Goal: Information Seeking & Learning: Learn about a topic

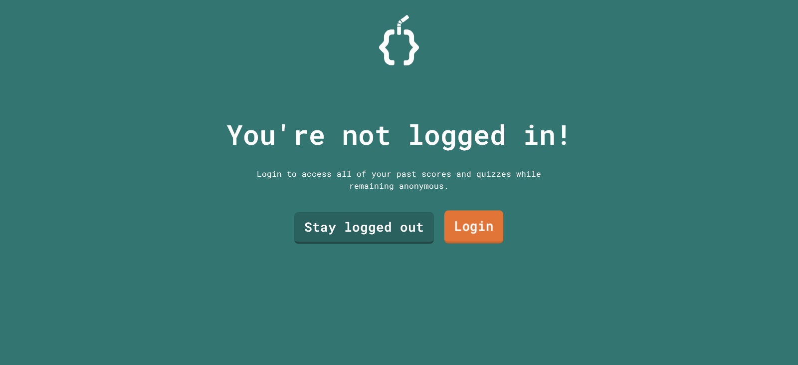
click at [479, 231] on link "Login" at bounding box center [473, 226] width 59 height 33
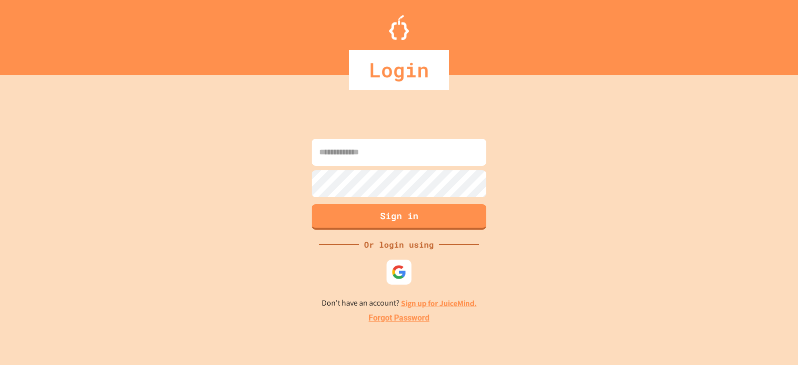
click at [377, 154] on input at bounding box center [399, 152] width 175 height 27
type input "**********"
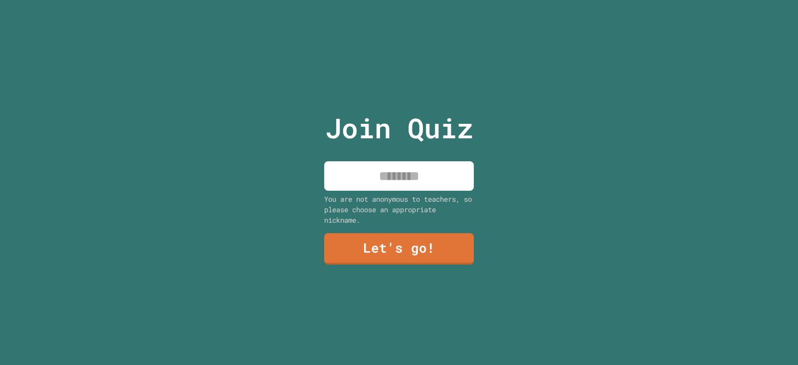
click at [390, 183] on input at bounding box center [399, 175] width 150 height 29
type input "**********"
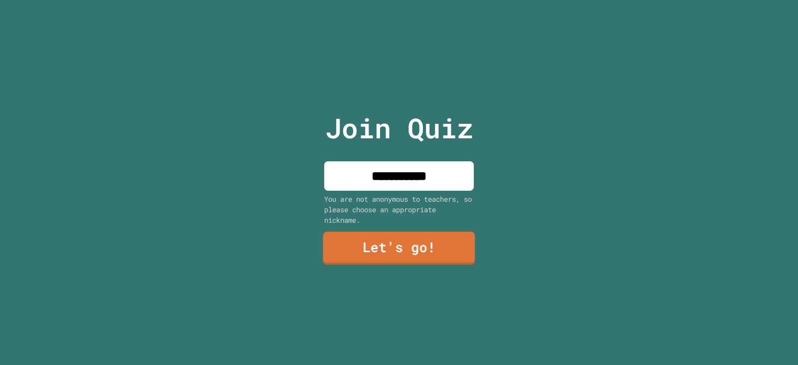
click at [387, 245] on link "Let's go!" at bounding box center [399, 247] width 152 height 33
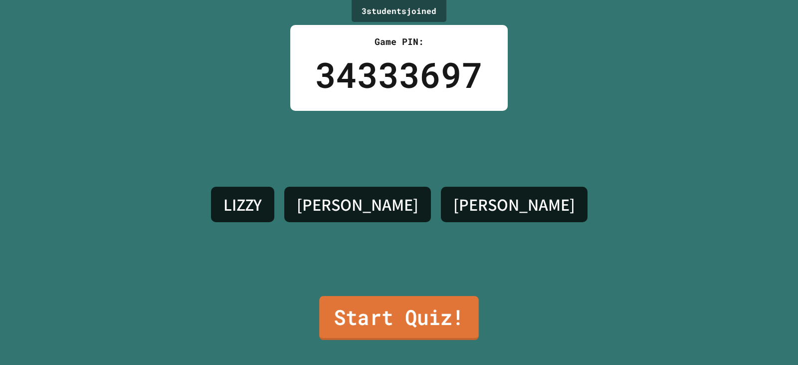
click at [398, 319] on link "Start Quiz!" at bounding box center [399, 318] width 160 height 44
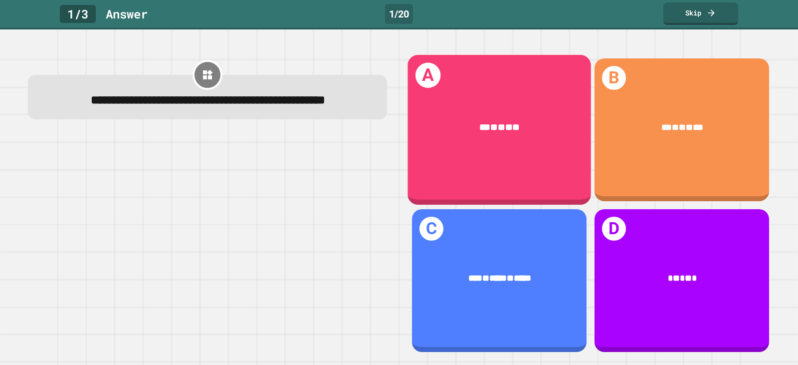
click at [512, 150] on div "*** * ** * **" at bounding box center [499, 127] width 184 height 52
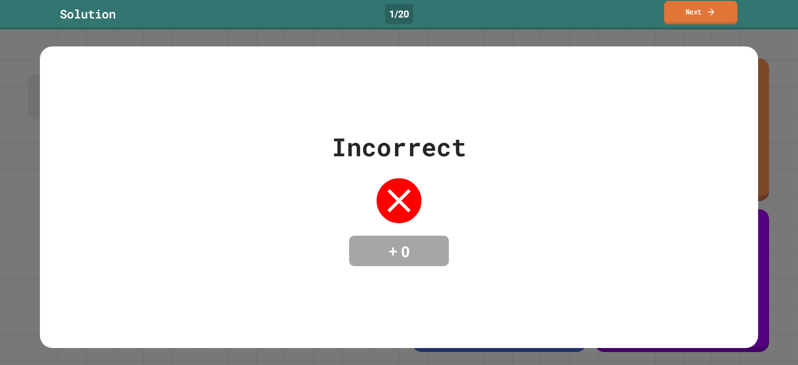
click at [694, 14] on link "Next" at bounding box center [700, 12] width 73 height 23
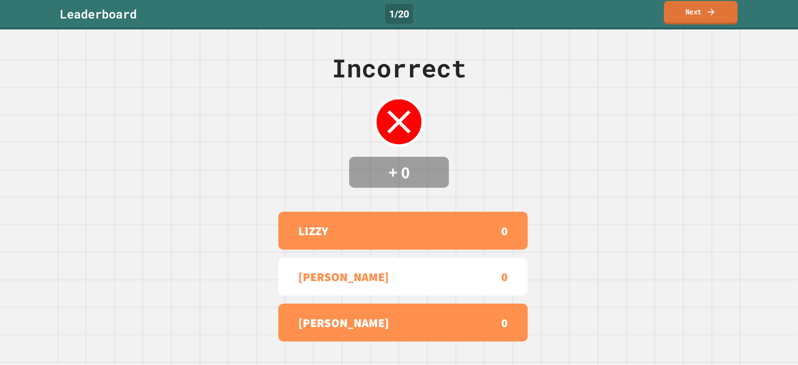
click at [676, 21] on link "Next" at bounding box center [701, 12] width 74 height 23
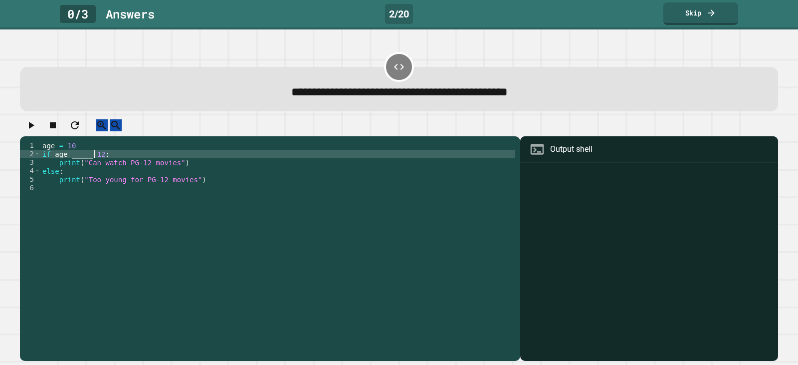
click at [93, 164] on div "age = [DEMOGRAPHIC_DATA] if age _____ [DEMOGRAPHIC_DATA] : print ( "Can watch P…" at bounding box center [277, 247] width 475 height 212
click at [91, 167] on div "age = [DEMOGRAPHIC_DATA] if age _____ [DEMOGRAPHIC_DATA] : print ( "Can watch P…" at bounding box center [277, 247] width 475 height 212
click at [28, 130] on icon "button" at bounding box center [31, 125] width 12 height 12
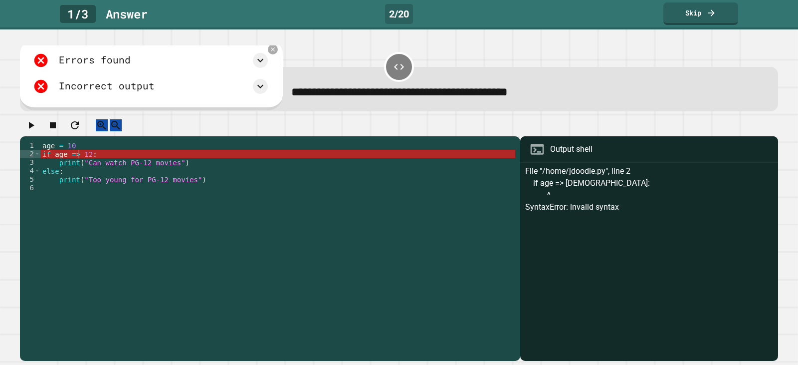
click at [37, 128] on icon "button" at bounding box center [31, 125] width 12 height 12
click at [269, 47] on icon at bounding box center [272, 48] width 7 height 7
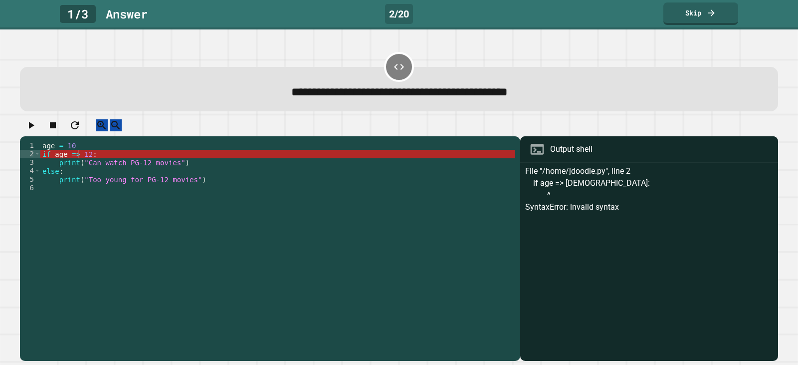
click at [78, 166] on div "age = [DEMOGRAPHIC_DATA] if age => [DEMOGRAPHIC_DATA] : print ( "Can watch PG-1…" at bounding box center [277, 247] width 475 height 212
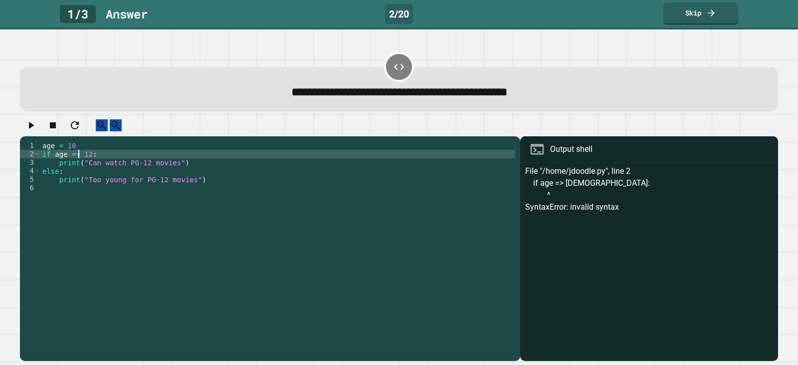
type textarea "**********"
click at [29, 131] on icon "button" at bounding box center [31, 125] width 12 height 12
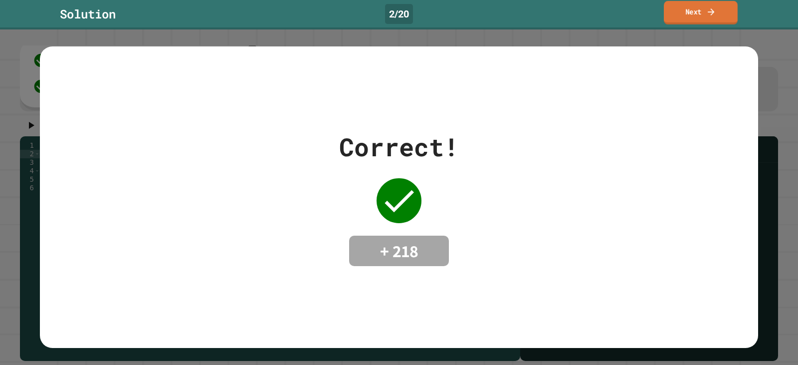
click at [689, 12] on link "Next" at bounding box center [701, 12] width 74 height 23
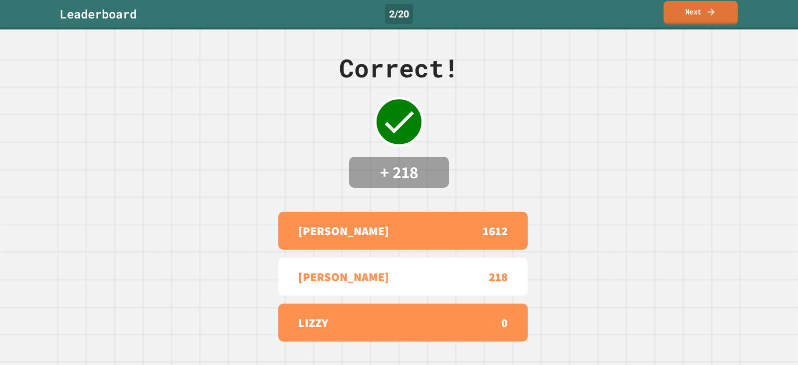
click at [693, 12] on link "Next" at bounding box center [700, 12] width 74 height 23
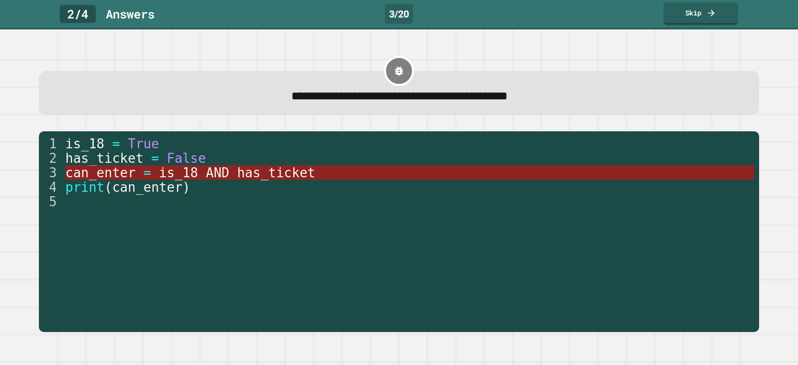
click at [164, 174] on span "is_18" at bounding box center [178, 172] width 39 height 15
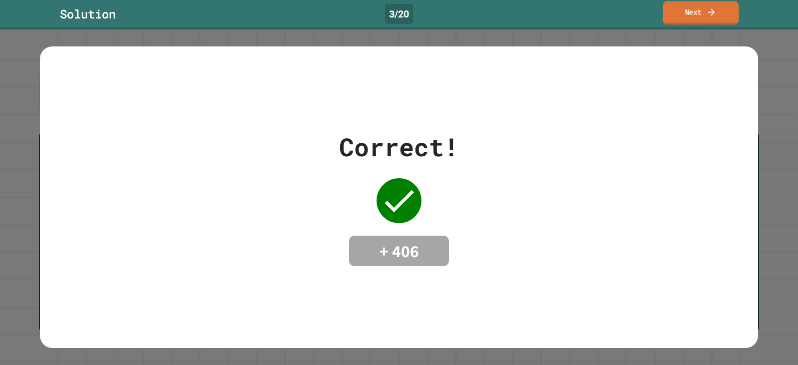
click at [680, 11] on link "Next" at bounding box center [701, 12] width 76 height 23
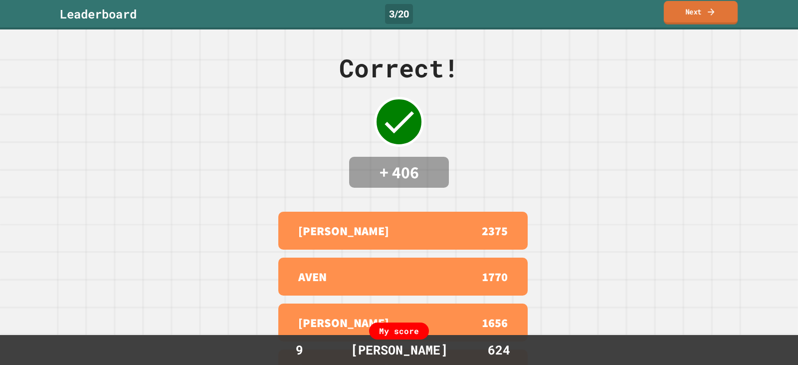
click at [690, 12] on link "Next" at bounding box center [701, 12] width 74 height 23
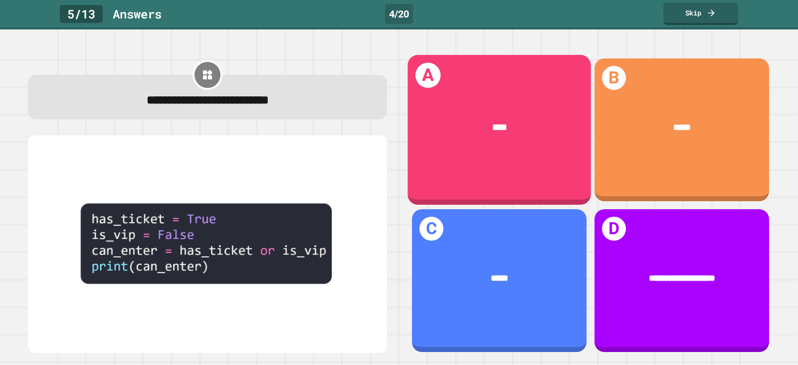
click at [458, 150] on div "****" at bounding box center [499, 127] width 184 height 52
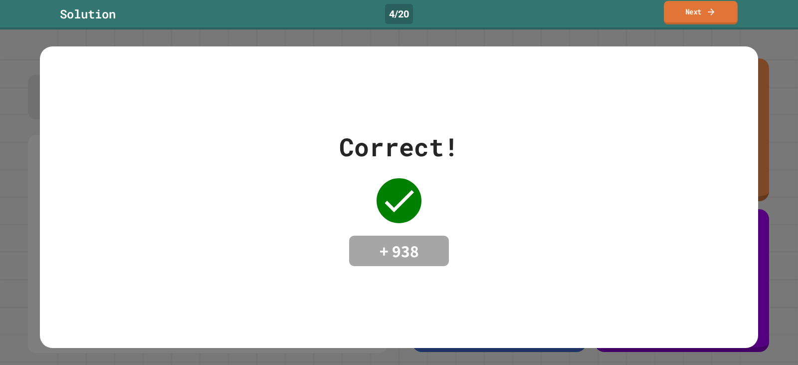
click at [685, 23] on link "Next" at bounding box center [701, 12] width 74 height 23
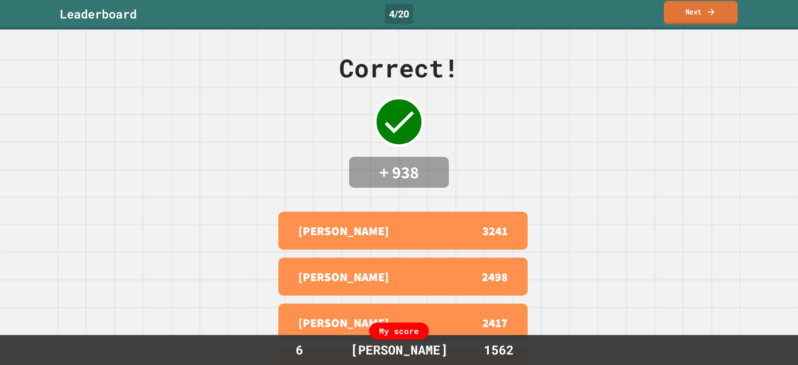
click at [668, 14] on link "Next" at bounding box center [701, 12] width 74 height 23
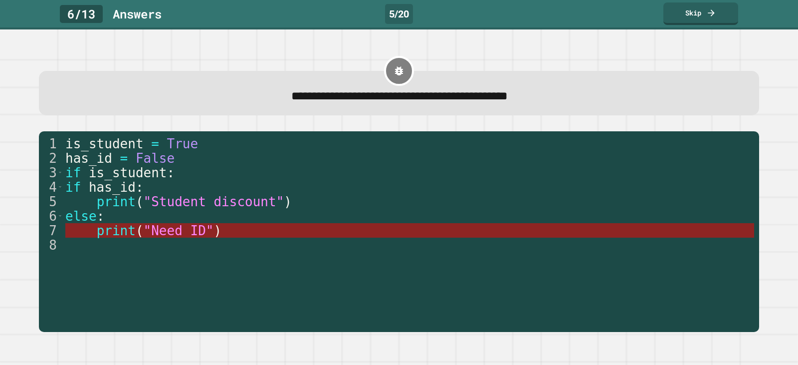
click at [150, 234] on span ""Need ID"" at bounding box center [179, 230] width 70 height 15
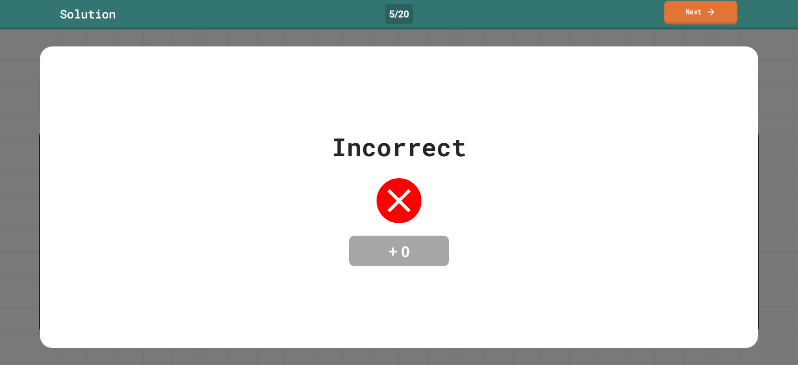
click at [675, 11] on link "Next" at bounding box center [700, 12] width 73 height 23
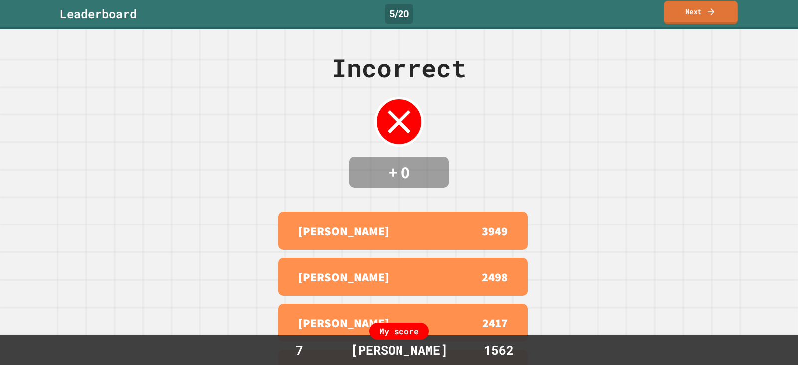
click at [687, 11] on link "Next" at bounding box center [701, 12] width 74 height 23
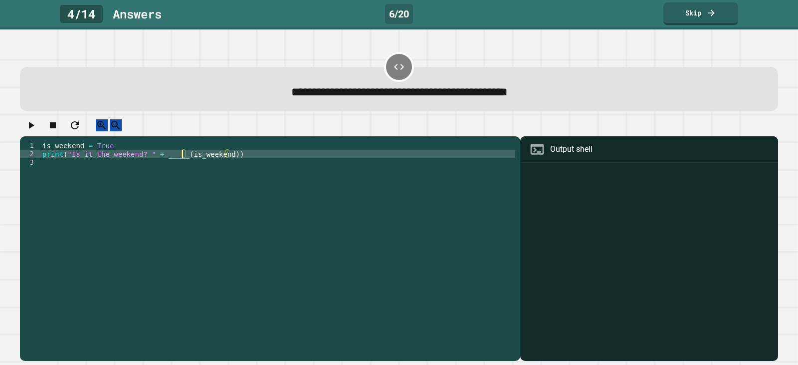
click at [183, 164] on div "is_weekend = True print ( "Is it the weekend? " + _____ ( is_weekend ))" at bounding box center [277, 247] width 475 height 212
click at [37, 128] on button "button" at bounding box center [31, 125] width 12 height 12
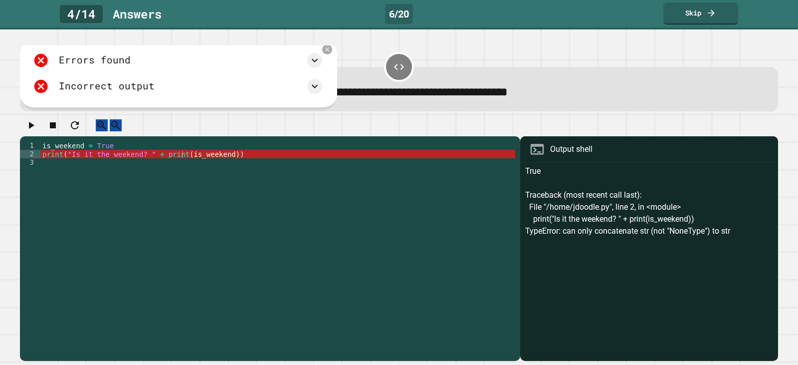
click at [189, 167] on div "is_weekend = True print ( "Is it the weekend? " + print ( is_weekend ))" at bounding box center [277, 247] width 475 height 212
drag, startPoint x: 324, startPoint y: 50, endPoint x: 316, endPoint y: 55, distance: 9.7
click at [324, 50] on icon at bounding box center [327, 49] width 8 height 8
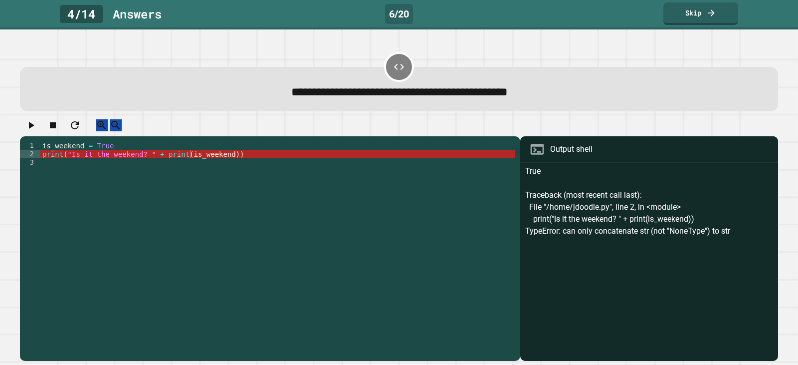
click at [182, 164] on div "is_weekend = True print ( "Is it the weekend? " + print ( is_weekend ))" at bounding box center [277, 247] width 475 height 212
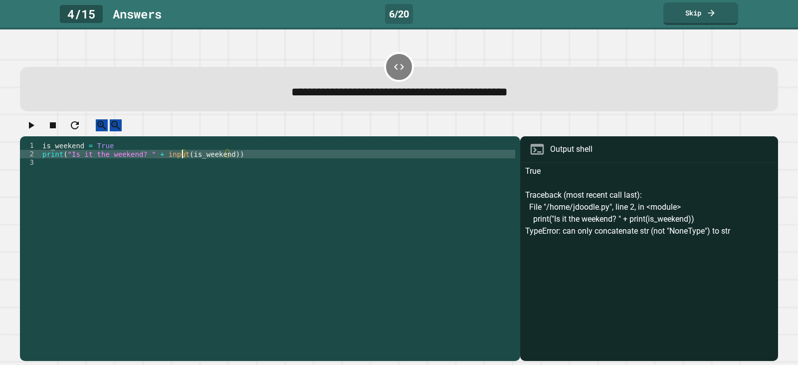
type textarea "**********"
click at [0, 0] on div at bounding box center [0, 0] width 0 height 0
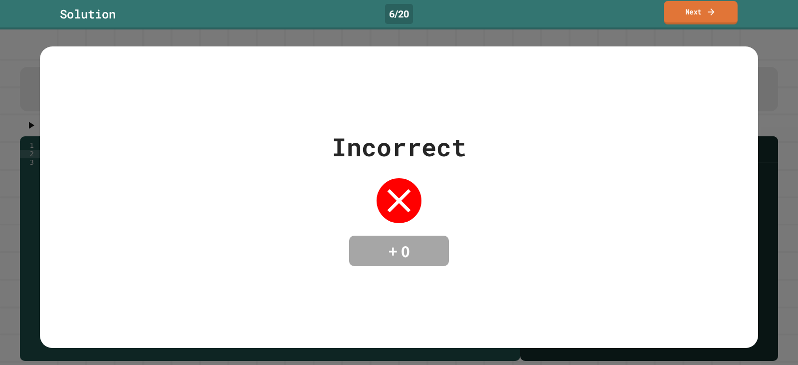
click at [692, 22] on link "Next" at bounding box center [701, 12] width 74 height 23
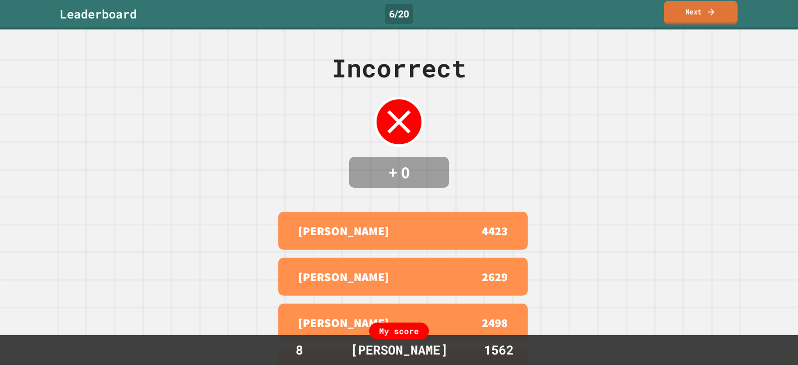
click at [695, 14] on link "Next" at bounding box center [701, 12] width 74 height 23
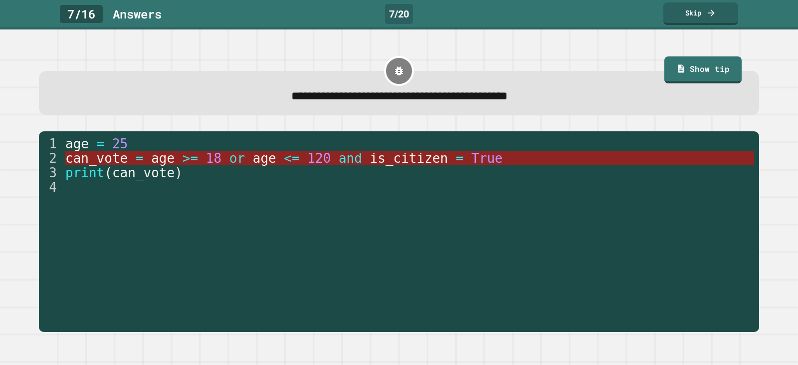
click at [168, 161] on span "age" at bounding box center [162, 158] width 23 height 15
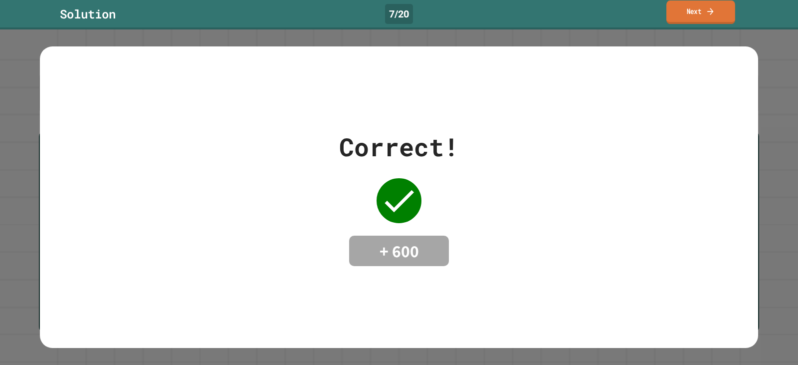
click at [668, 13] on link "Next" at bounding box center [700, 11] width 69 height 23
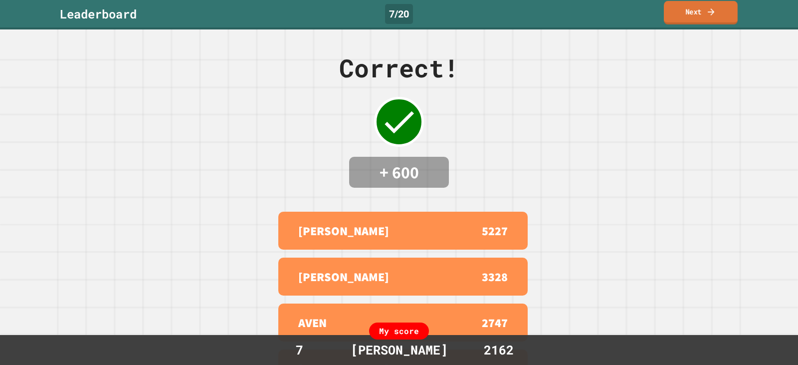
click at [674, 4] on link "Next" at bounding box center [701, 12] width 74 height 23
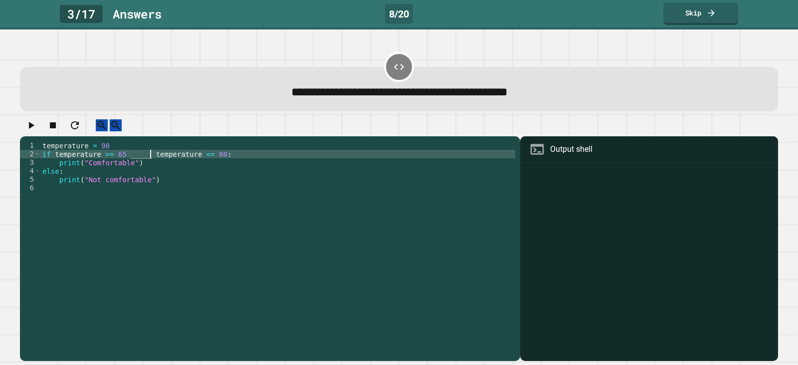
click at [149, 165] on div "temperature = 90 if temperature >= 65 _____ temperature <= 80 : print ( "Comfor…" at bounding box center [277, 247] width 475 height 212
click at [150, 165] on div "temperature = 90 if temperature >= 65 _____ temperature <= 80 : print ( "Comfor…" at bounding box center [277, 247] width 475 height 212
click at [147, 164] on div "temperature = 90 if temperature >= 65 _____ temperature <= 80 : print ( "Comfor…" at bounding box center [277, 247] width 475 height 212
type textarea "**********"
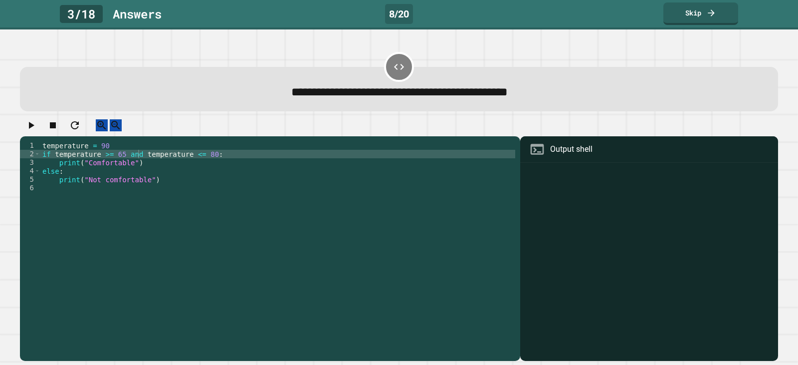
click at [37, 123] on button "button" at bounding box center [31, 125] width 12 height 12
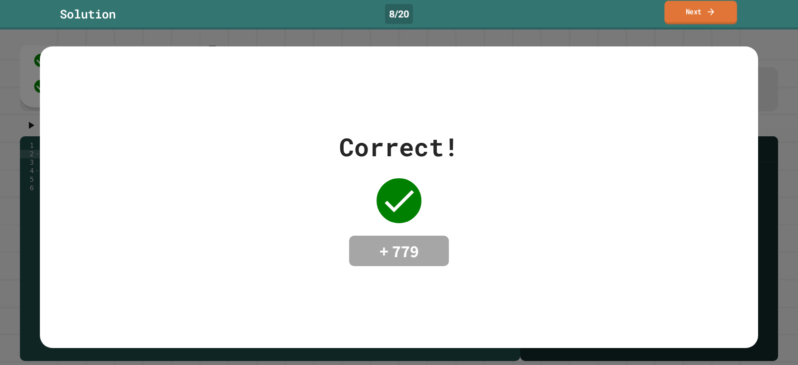
click at [670, 14] on link "Next" at bounding box center [700, 12] width 72 height 23
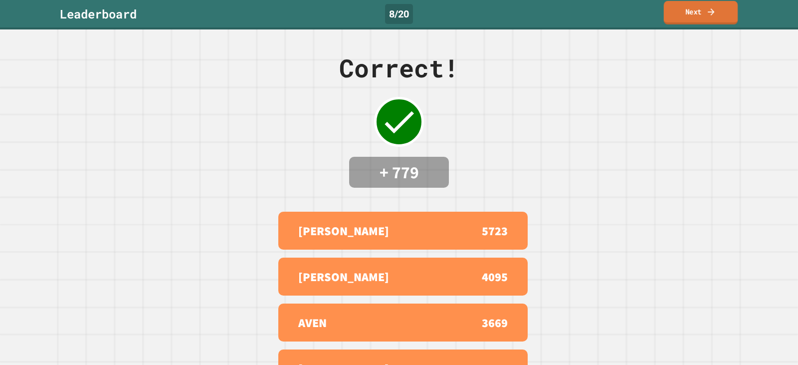
click at [699, 16] on link "Next" at bounding box center [701, 12] width 74 height 23
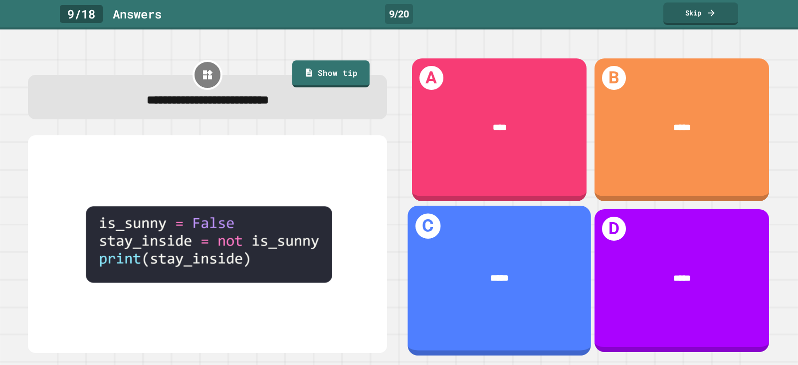
click at [471, 235] on div "C *****" at bounding box center [499, 280] width 184 height 150
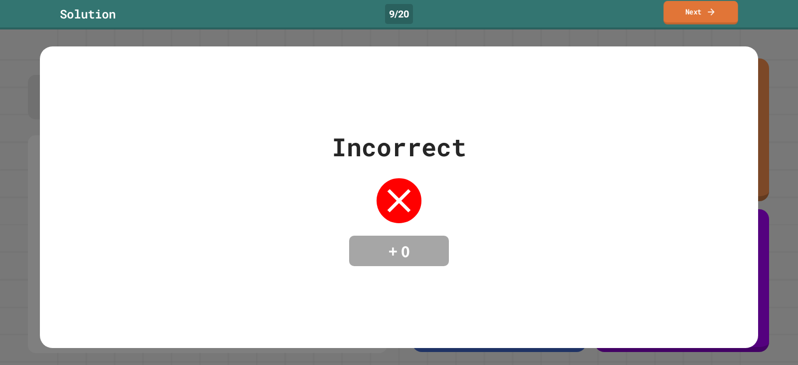
click at [670, 3] on link "Next" at bounding box center [700, 12] width 74 height 23
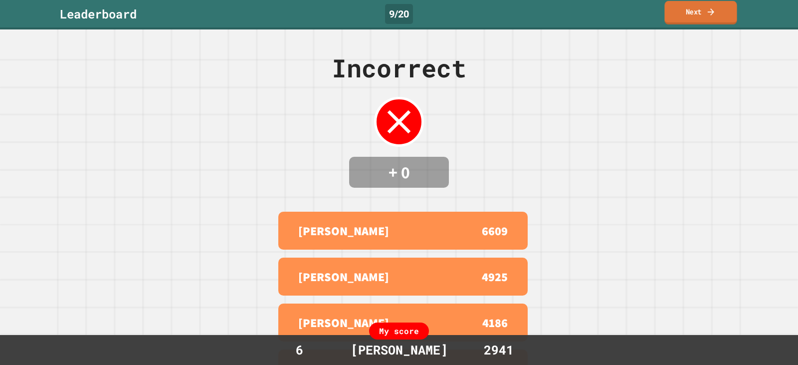
click at [681, 21] on link "Next" at bounding box center [700, 12] width 72 height 23
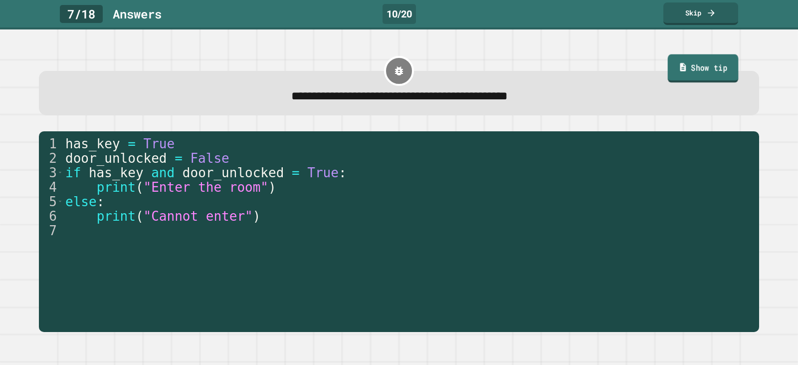
click at [693, 68] on link "Show tip" at bounding box center [702, 68] width 71 height 28
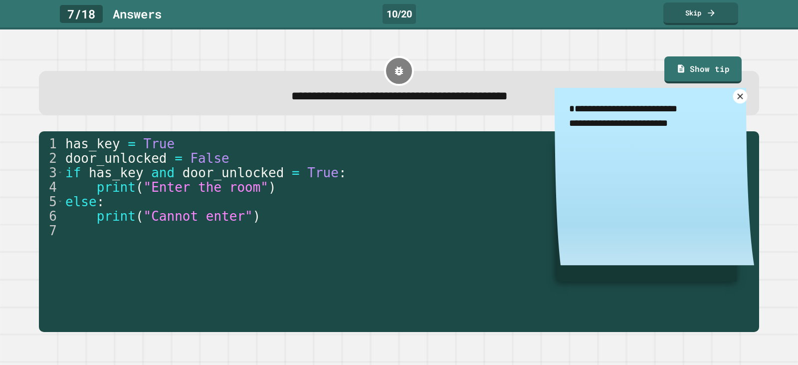
click at [738, 97] on icon at bounding box center [739, 95] width 9 height 9
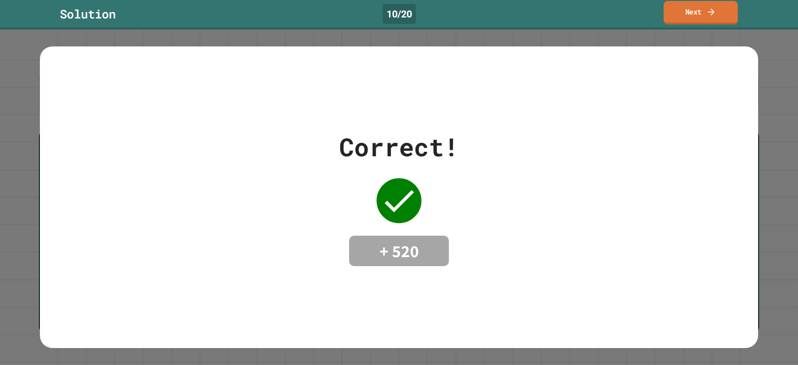
click at [679, 17] on link "Next" at bounding box center [701, 12] width 74 height 23
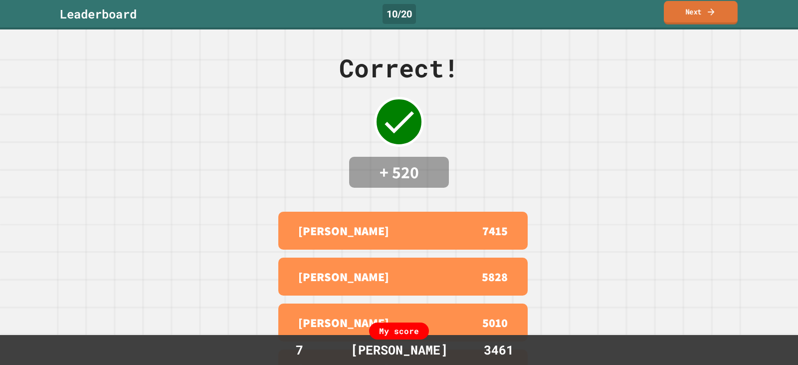
click at [679, 17] on link "Next" at bounding box center [701, 12] width 74 height 23
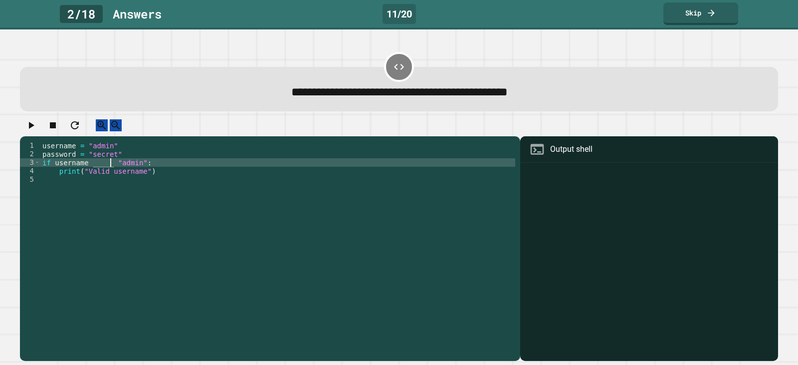
click at [111, 174] on div "username = "admin" password = "secret" if username _____ "admin" : print ( "Val…" at bounding box center [277, 247] width 475 height 212
type textarea "**********"
click at [35, 131] on icon "button" at bounding box center [31, 125] width 12 height 12
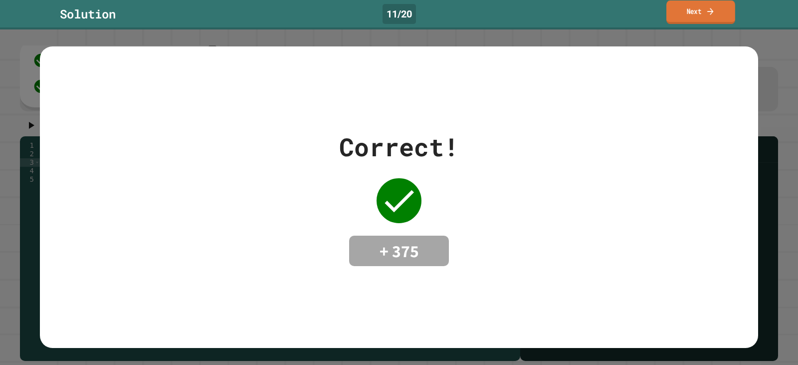
click at [674, 13] on link "Next" at bounding box center [700, 11] width 69 height 23
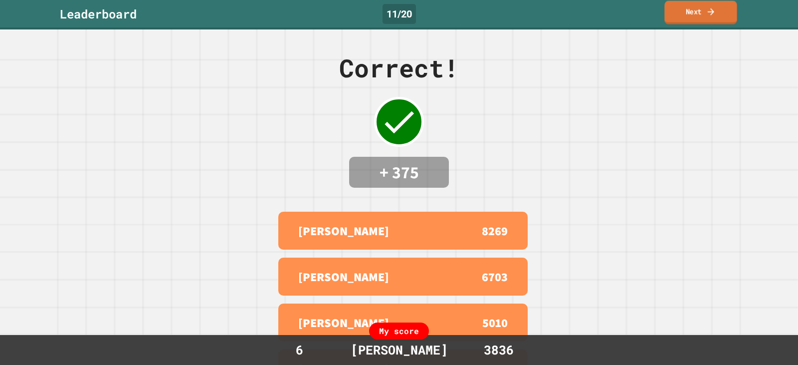
click at [676, 6] on link "Next" at bounding box center [700, 12] width 72 height 23
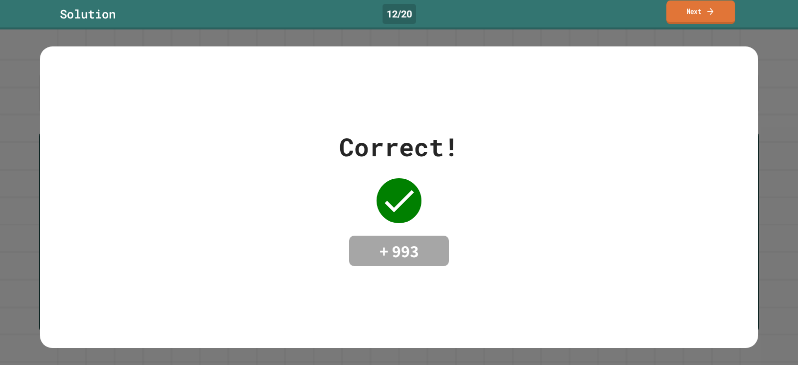
click at [682, 20] on link "Next" at bounding box center [700, 11] width 69 height 23
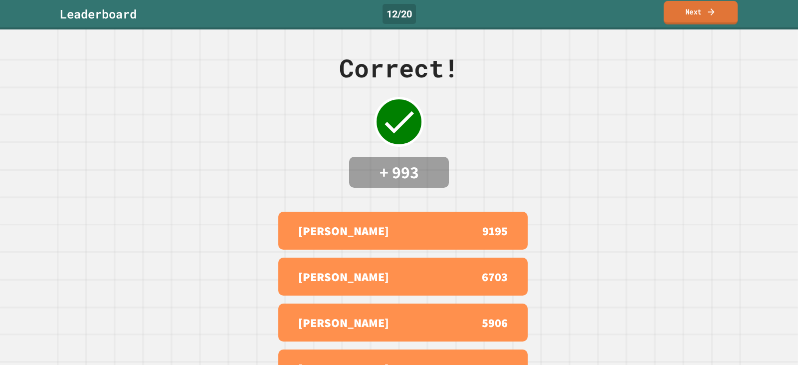
click at [676, 15] on link "Next" at bounding box center [701, 12] width 74 height 23
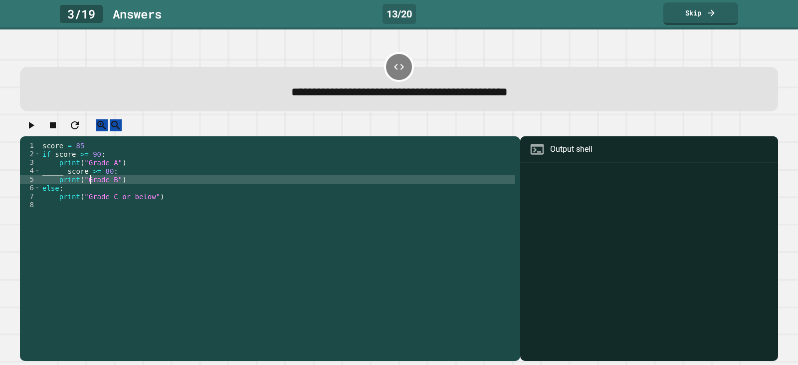
click at [92, 193] on div "score = 85 if score >= 90 : print ( "Grade A" ) _____ score >= 80 : print ( "Gr…" at bounding box center [277, 247] width 475 height 212
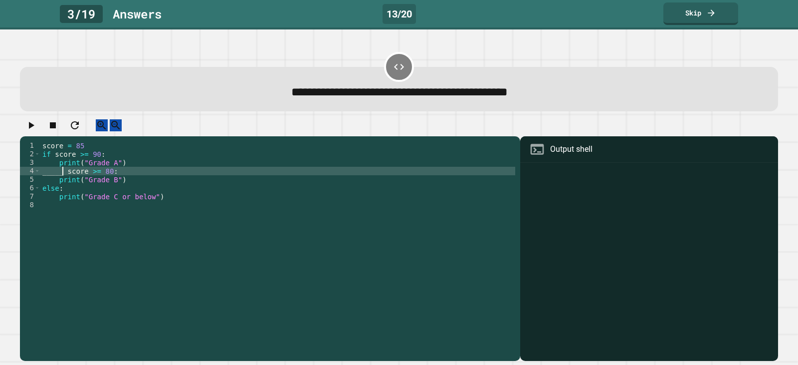
click at [64, 184] on div "score = 85 if score >= 90 : print ( "Grade A" ) _____ score >= 80 : print ( "Gr…" at bounding box center [277, 247] width 475 height 212
type textarea "**********"
click at [27, 132] on button "button" at bounding box center [31, 125] width 12 height 12
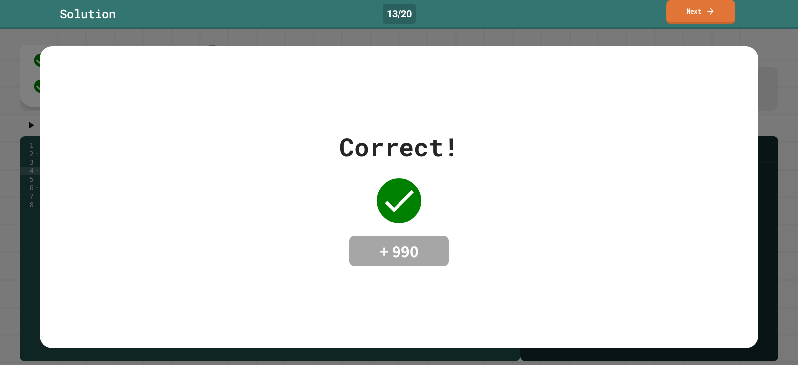
click at [671, 9] on link "Next" at bounding box center [700, 11] width 69 height 23
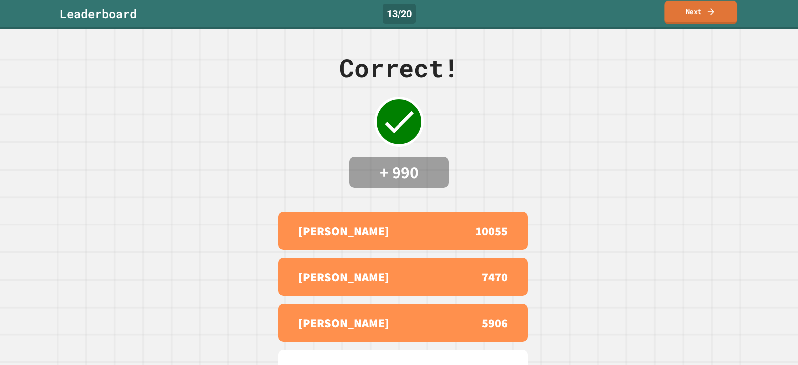
click at [688, 16] on link "Next" at bounding box center [700, 12] width 72 height 23
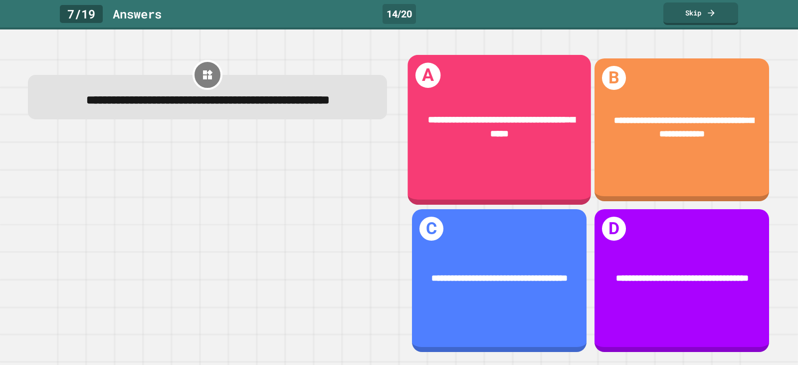
click at [480, 121] on span "**********" at bounding box center [501, 127] width 147 height 24
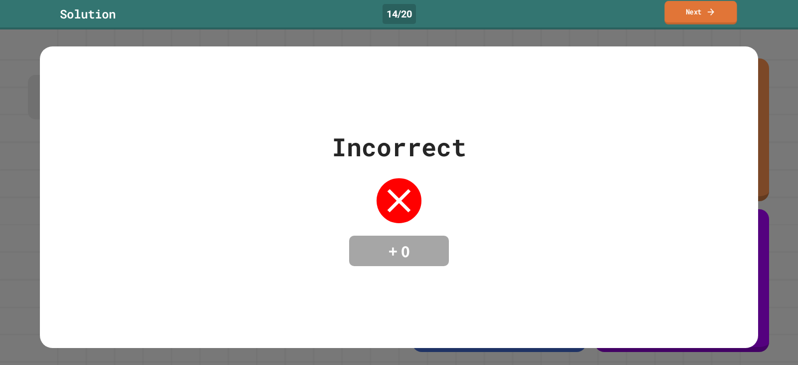
click at [672, 22] on link "Next" at bounding box center [700, 12] width 72 height 23
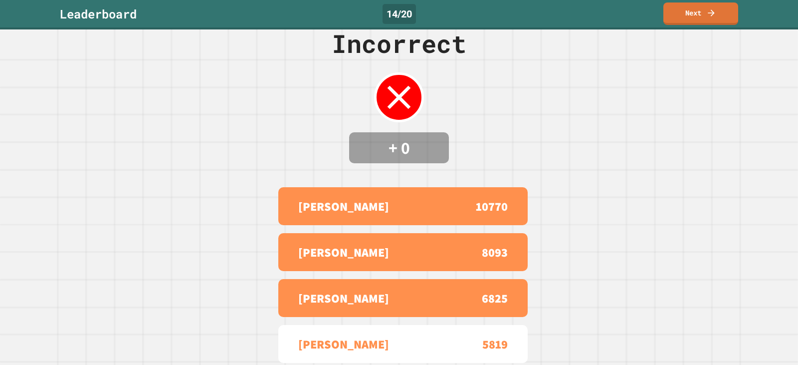
scroll to position [50, 0]
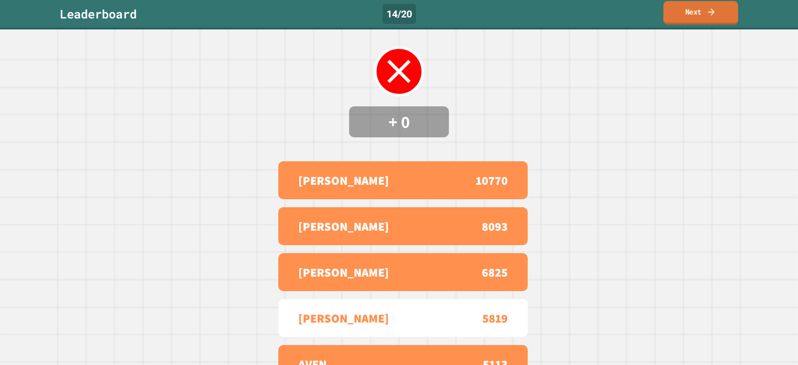
click at [688, 20] on link "Next" at bounding box center [700, 12] width 75 height 23
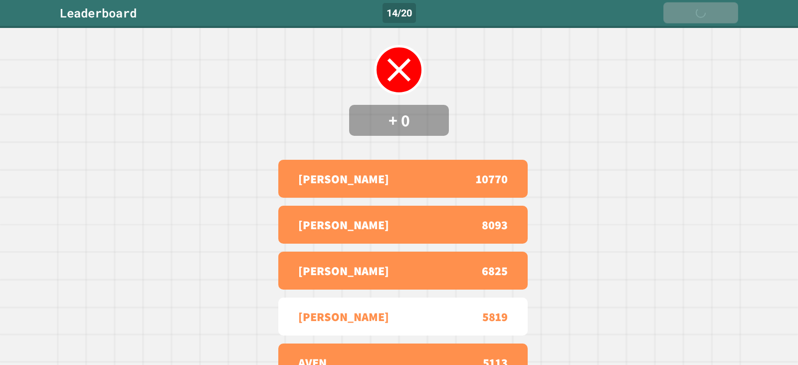
scroll to position [0, 0]
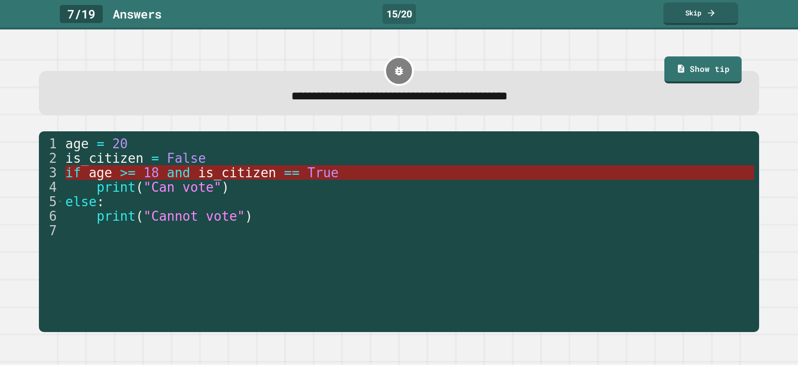
click at [190, 177] on span "and" at bounding box center [178, 172] width 23 height 15
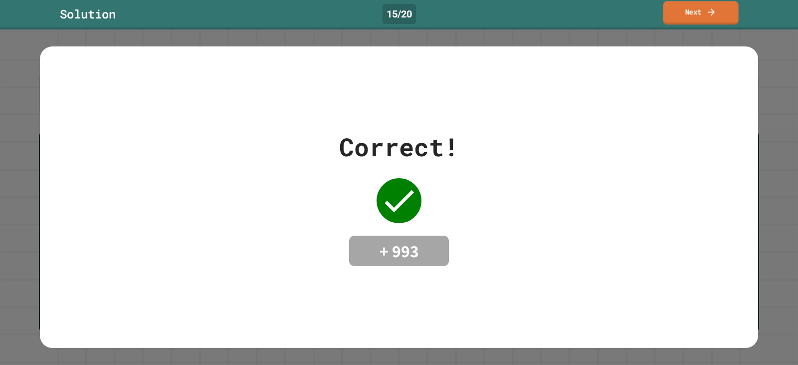
click at [674, 5] on link "Next" at bounding box center [700, 12] width 75 height 23
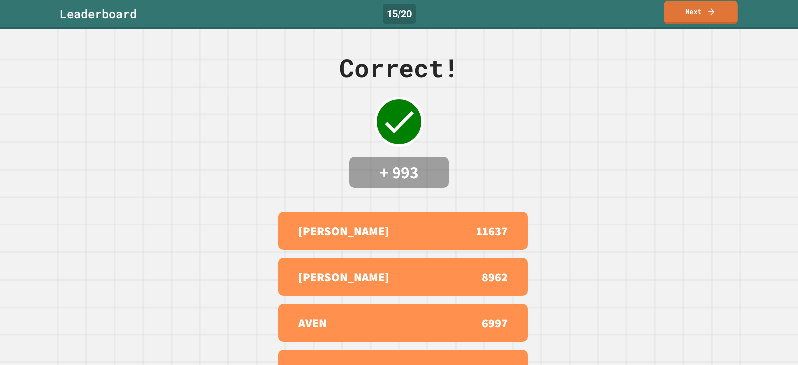
click at [670, 17] on link "Next" at bounding box center [701, 12] width 74 height 23
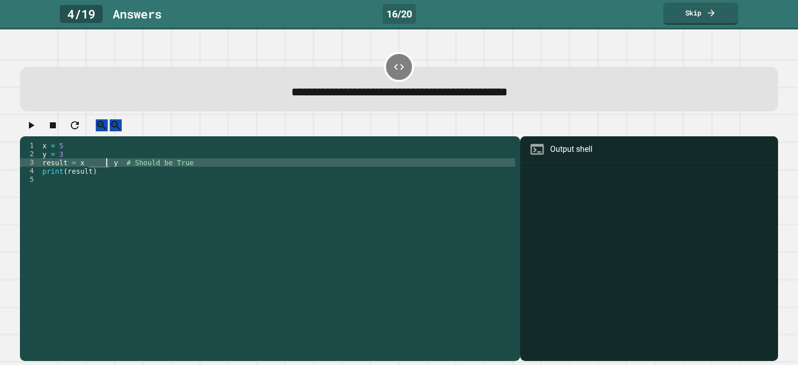
click at [108, 173] on div "x = 5 y = 3 result = x _____ y # Should be True print ( result )" at bounding box center [277, 247] width 475 height 212
click at [31, 130] on icon "button" at bounding box center [31, 125] width 12 height 12
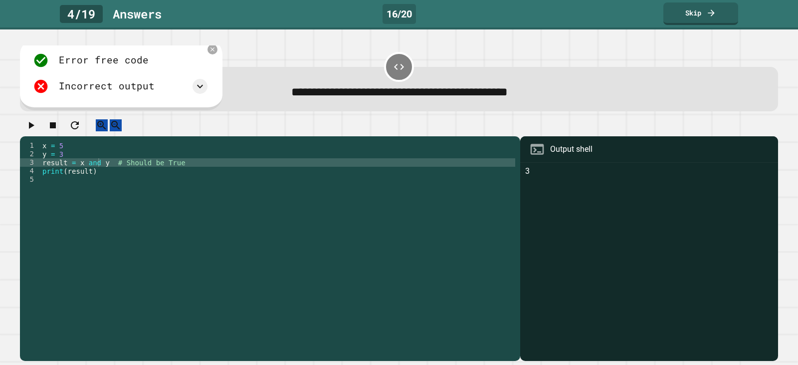
click at [201, 47] on div "Error free code 3 Incorrect output Expected output True My output 3" at bounding box center [121, 74] width 202 height 71
click at [208, 51] on icon at bounding box center [212, 49] width 8 height 8
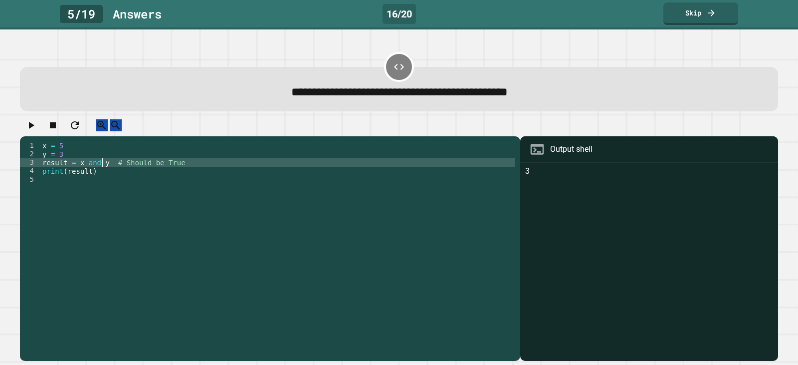
click at [100, 169] on div "x = 5 y = 3 result = x and y # Should be True print ( result )" at bounding box center [277, 247] width 475 height 212
click at [99, 171] on div "x = 5 y = 3 result = x and y # Should be True print ( result )" at bounding box center [277, 247] width 475 height 212
type textarea "**********"
click at [34, 129] on icon "button" at bounding box center [31, 125] width 5 height 7
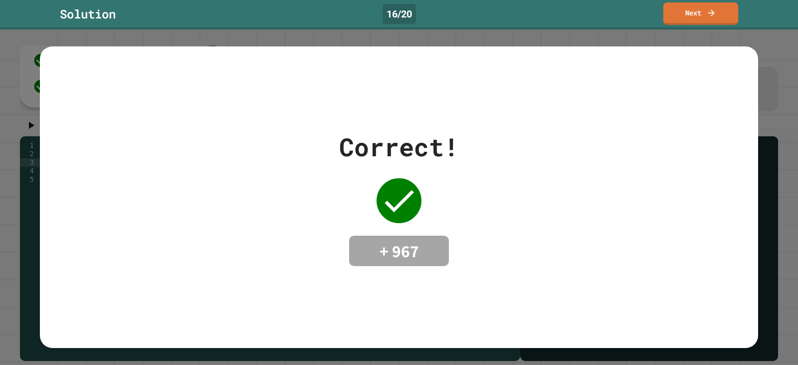
click at [667, 6] on link "Next" at bounding box center [700, 13] width 75 height 22
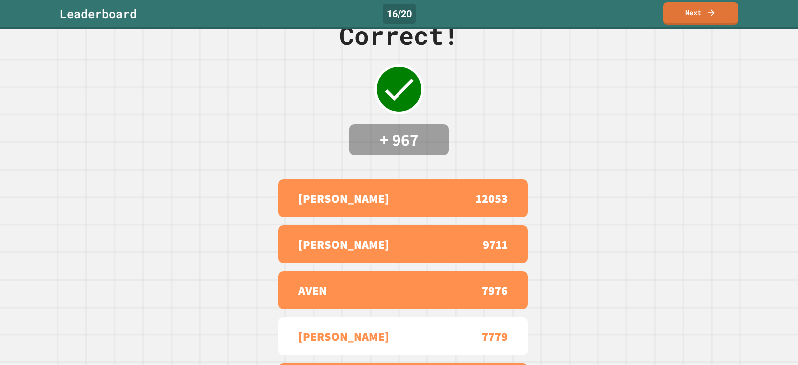
scroll to position [34, 0]
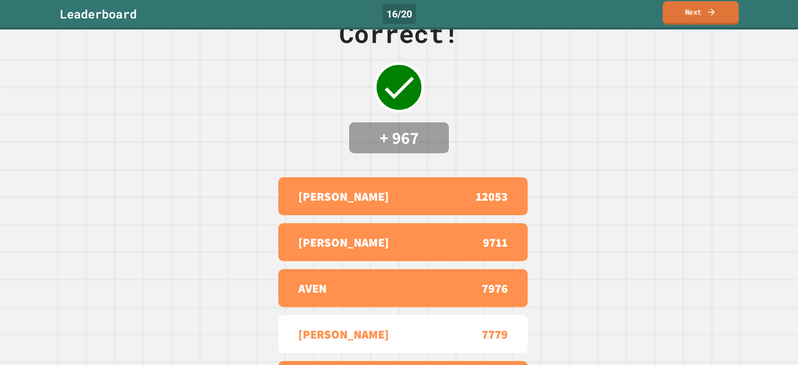
click at [690, 19] on link "Next" at bounding box center [701, 12] width 76 height 23
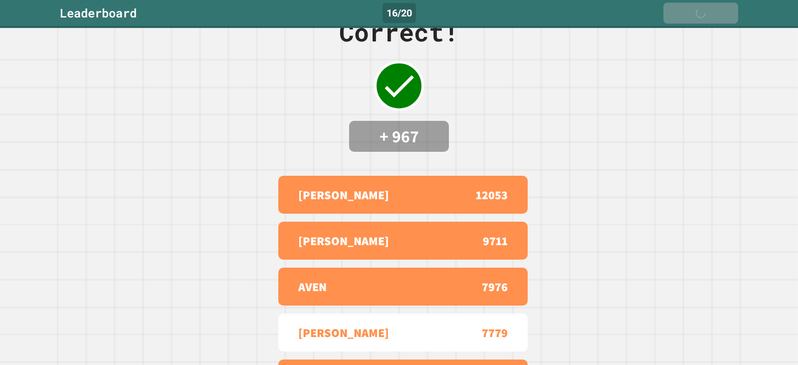
scroll to position [0, 0]
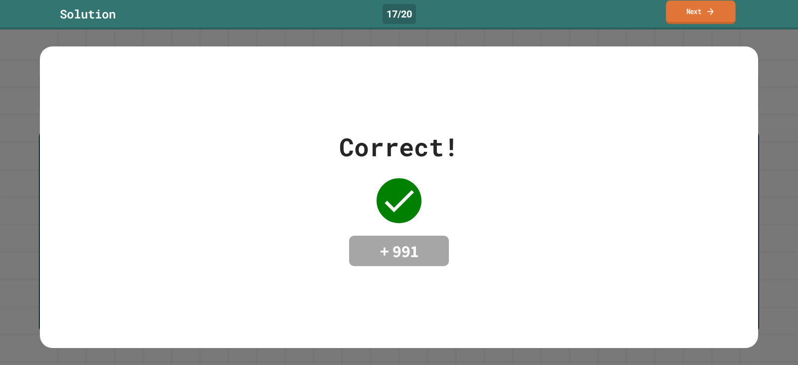
click at [677, 17] on link "Next" at bounding box center [700, 11] width 69 height 23
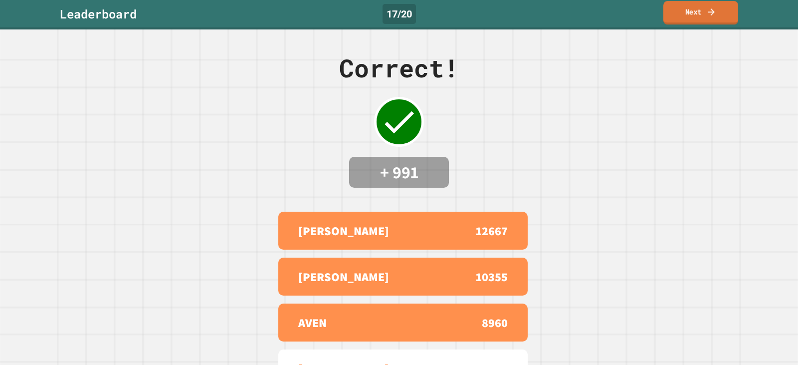
click at [672, 21] on link "Next" at bounding box center [700, 12] width 75 height 23
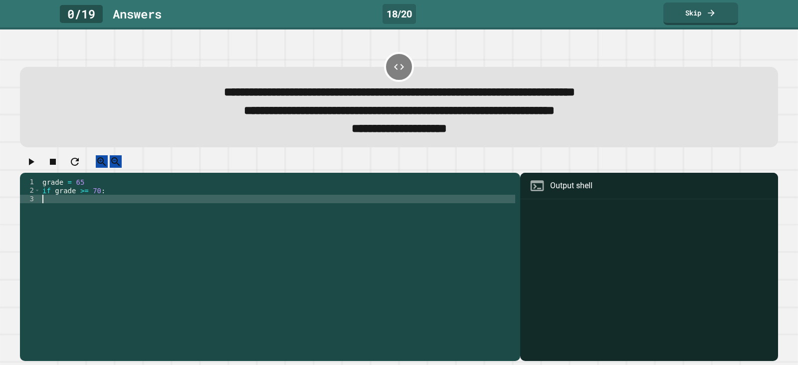
click at [256, 215] on div "grade = 65 if grade >= 70 :" at bounding box center [277, 263] width 475 height 170
type textarea "**********"
click at [266, 213] on div "grade = 65 if grade >= 70 : if grade >= print ( "passed" )" at bounding box center [277, 263] width 475 height 170
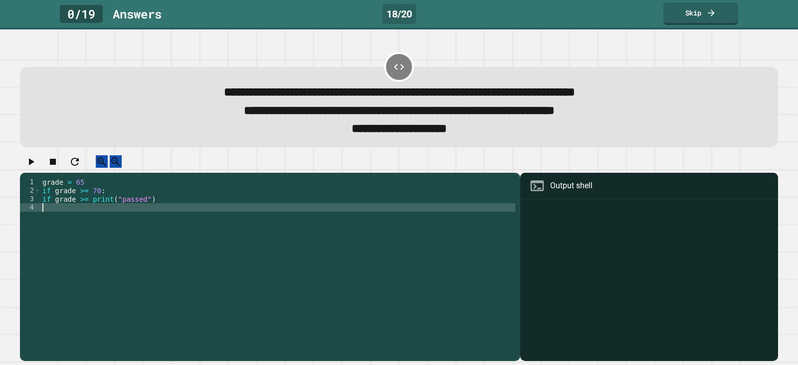
scroll to position [0, 0]
click at [267, 211] on div "grade = 65 if grade >= 70 : if grade >= print ( "passed" )" at bounding box center [277, 263] width 475 height 170
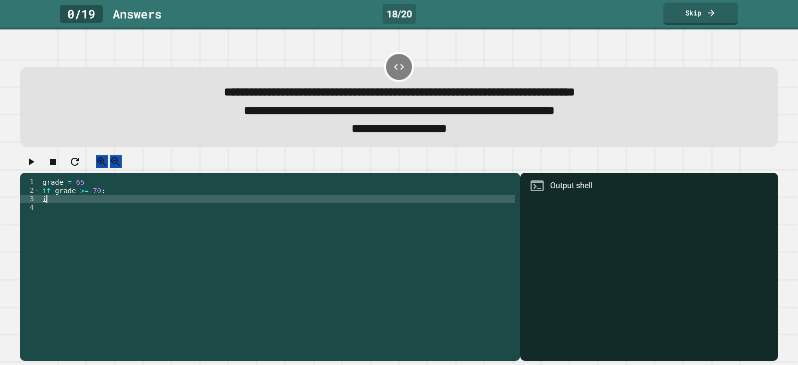
type textarea "*"
click at [249, 213] on div "grade = 65 if grade >= 70 : print ( "passes" )" at bounding box center [277, 263] width 475 height 170
type textarea "**********"
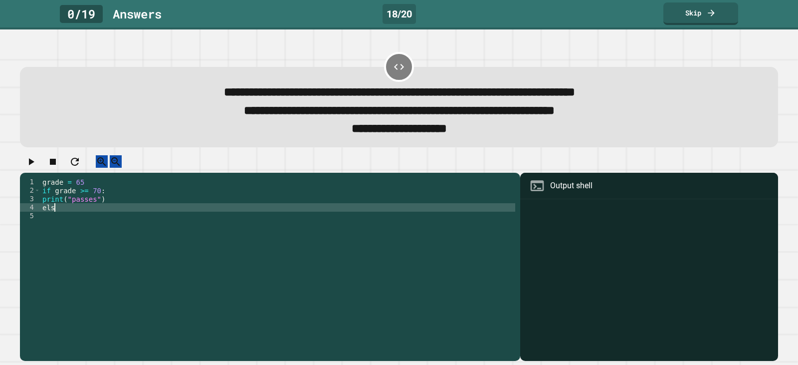
scroll to position [0, 1]
type textarea "*****"
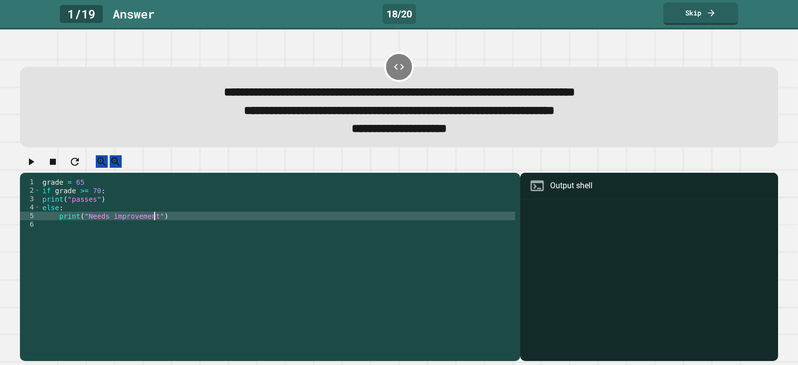
scroll to position [0, 14]
click at [222, 231] on div "grade = 65 if grade >= 70 : print ( "passes" ) else : print ( "Needs improvemen…" at bounding box center [277, 263] width 475 height 170
click at [31, 168] on icon "button" at bounding box center [31, 162] width 12 height 12
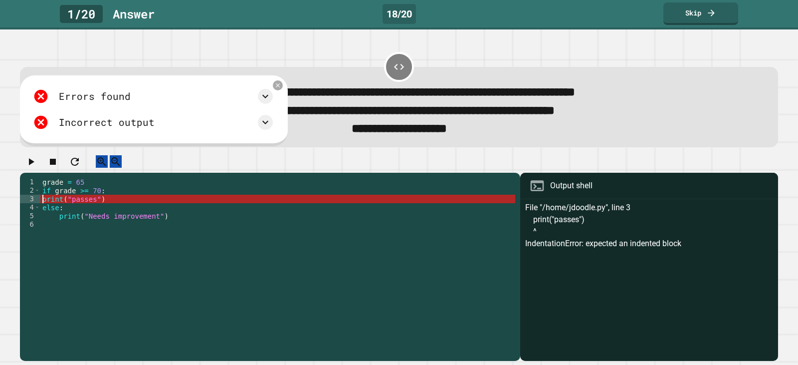
scroll to position [0, 7]
click at [41, 214] on div "grade = 65 if grade >= 70 : print ( "passes" ) else : print ( "Needs improvemen…" at bounding box center [277, 263] width 475 height 170
type textarea "**********"
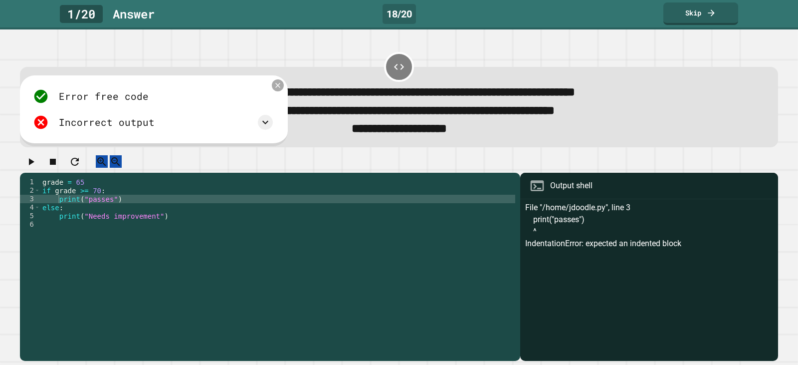
click at [275, 90] on icon at bounding box center [278, 85] width 8 height 8
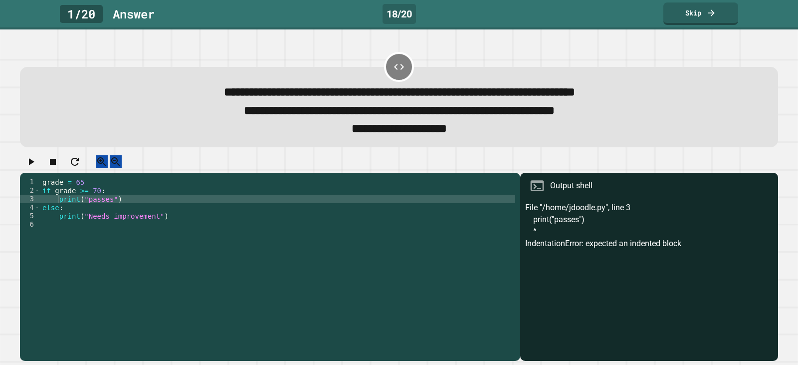
scroll to position [0, 0]
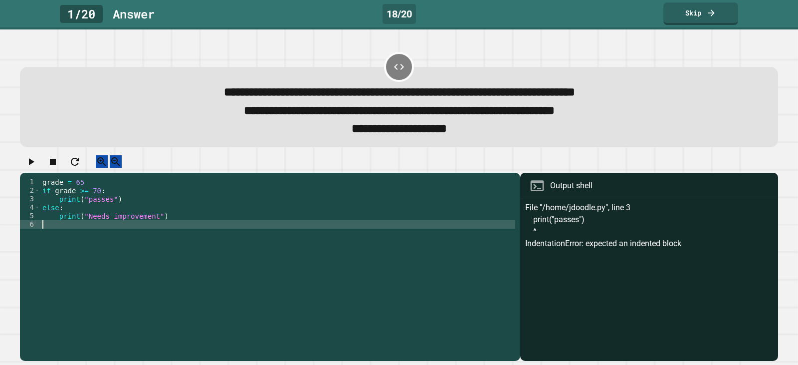
click at [59, 240] on div "grade = 65 if grade >= 70 : print ( "passes" ) else : print ( "Needs improvemen…" at bounding box center [277, 263] width 475 height 170
type textarea "**********"
click at [33, 165] on icon "button" at bounding box center [31, 161] width 5 height 7
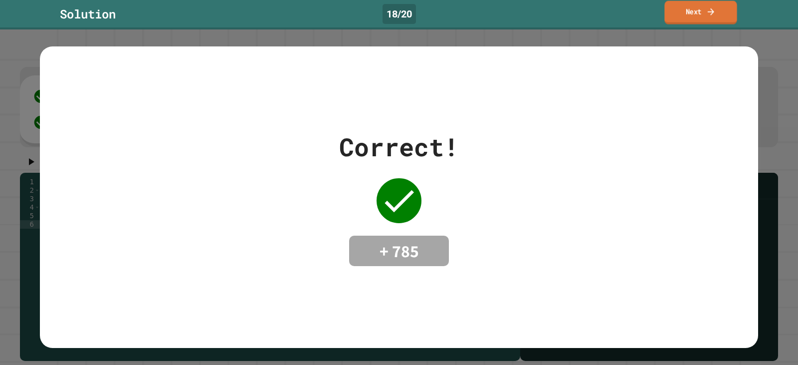
click at [673, 18] on link "Next" at bounding box center [700, 12] width 72 height 23
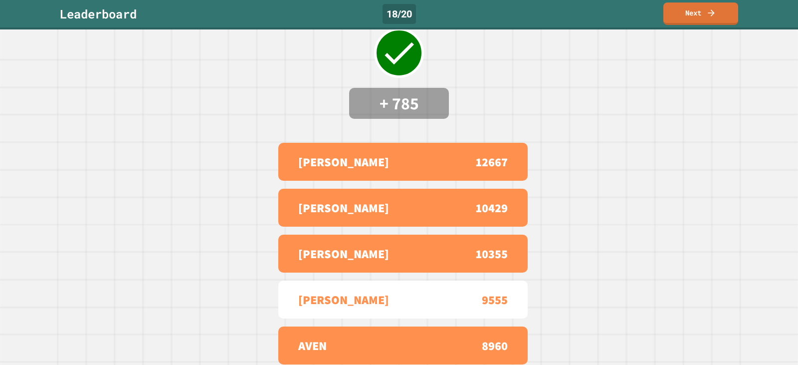
scroll to position [72, 0]
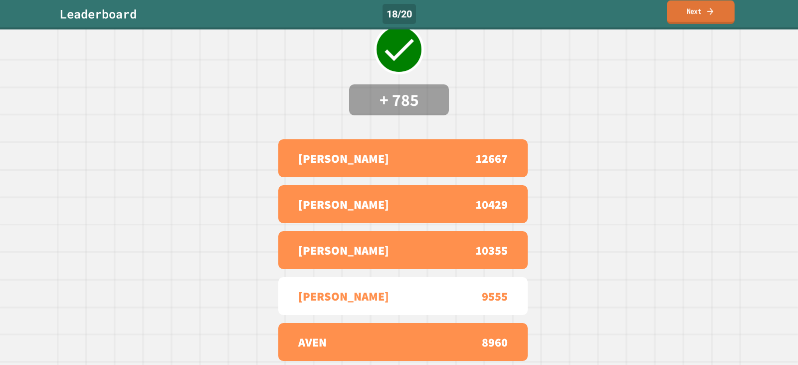
click at [671, 16] on link "Next" at bounding box center [701, 11] width 68 height 23
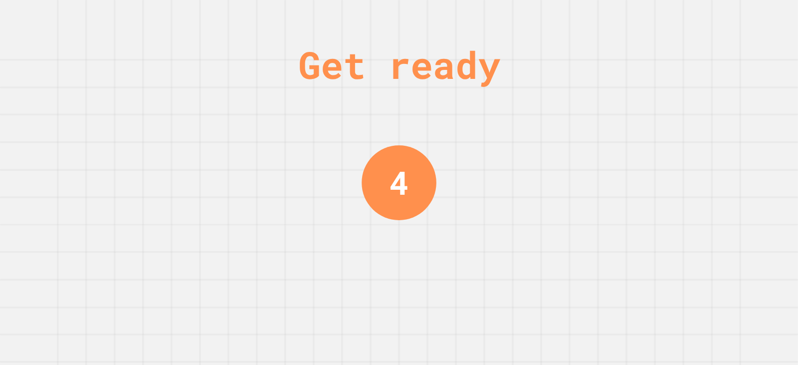
scroll to position [0, 0]
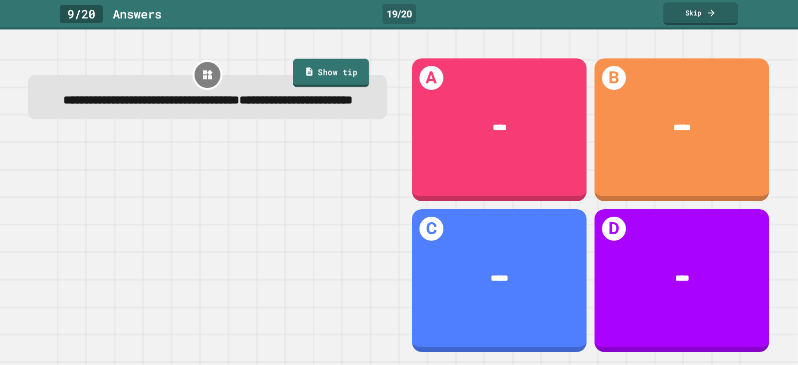
click at [322, 81] on link "Show tip" at bounding box center [331, 73] width 76 height 28
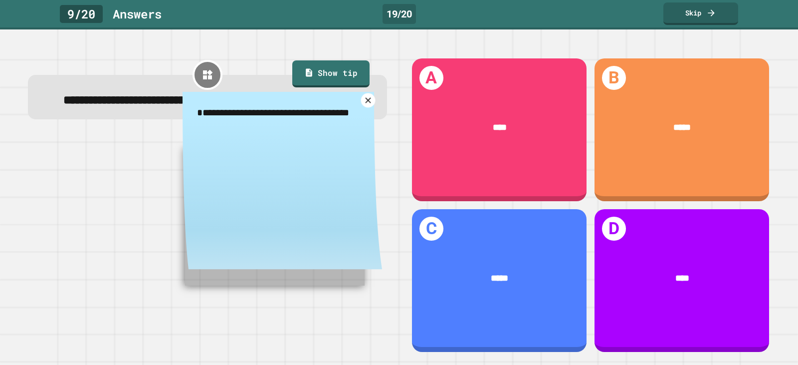
click at [364, 105] on icon at bounding box center [367, 99] width 9 height 9
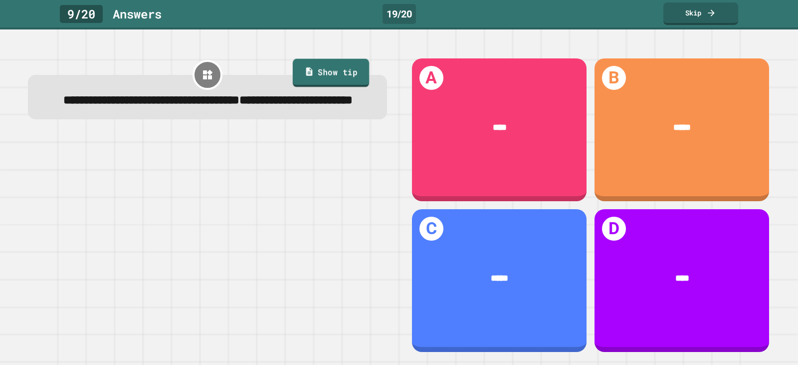
click at [299, 74] on link "Show tip" at bounding box center [331, 73] width 77 height 28
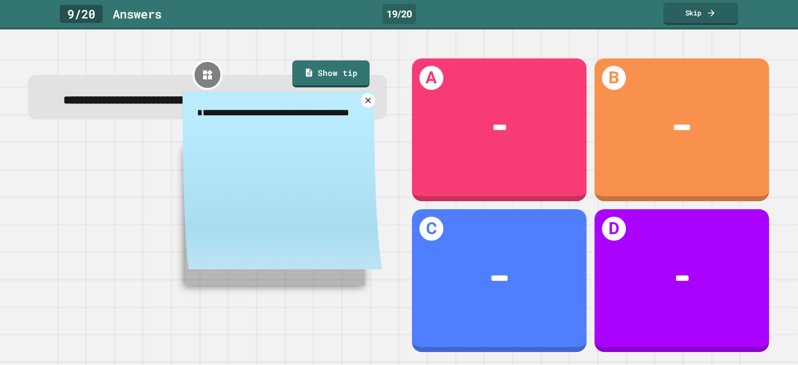
click at [367, 105] on icon at bounding box center [367, 99] width 9 height 9
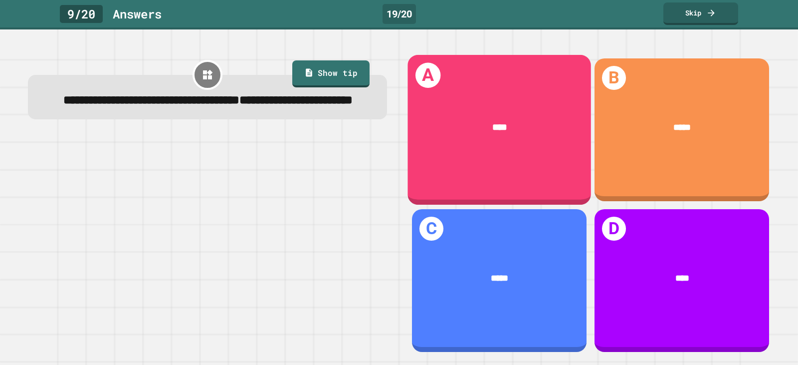
click at [445, 159] on div "A ****" at bounding box center [499, 130] width 184 height 150
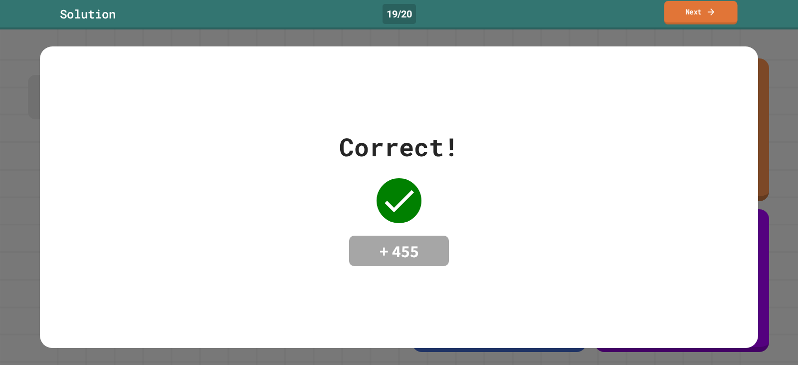
click at [697, 23] on link "Next" at bounding box center [700, 12] width 73 height 23
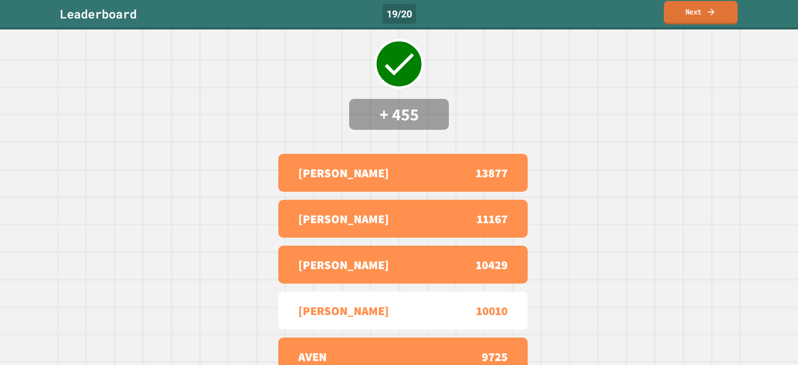
scroll to position [57, 0]
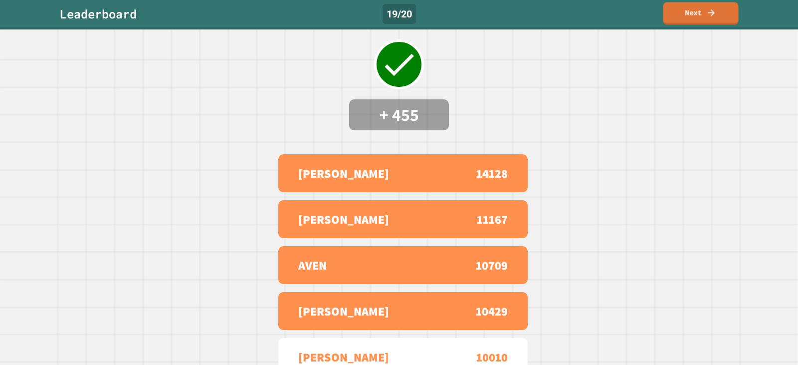
click at [676, 9] on link "Next" at bounding box center [700, 13] width 75 height 22
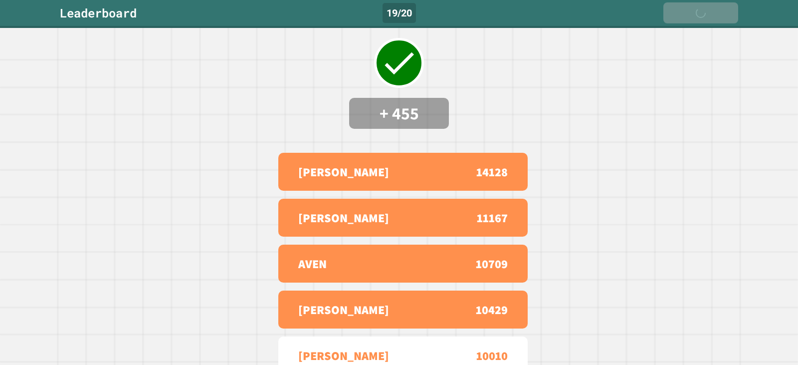
scroll to position [0, 0]
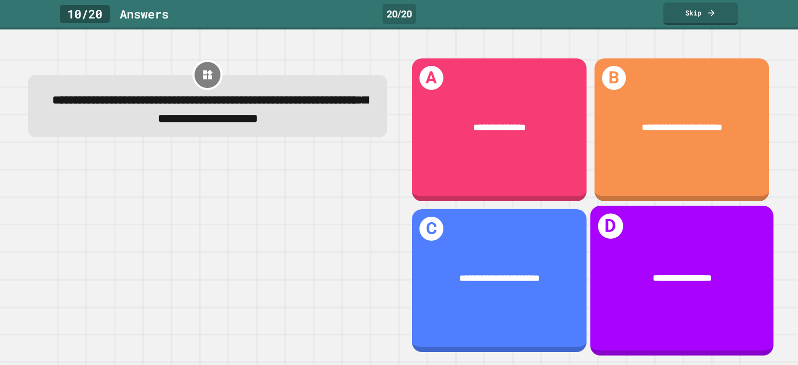
click at [655, 277] on span "**********" at bounding box center [682, 277] width 59 height 9
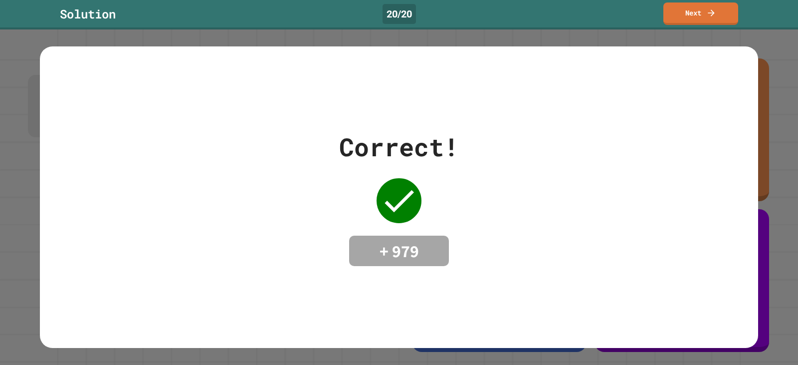
click at [682, 14] on link "Next" at bounding box center [700, 13] width 75 height 22
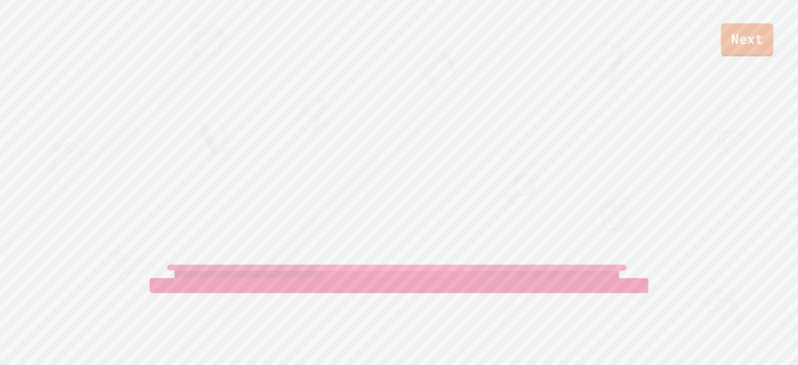
click at [734, 52] on link "Next" at bounding box center [747, 39] width 52 height 33
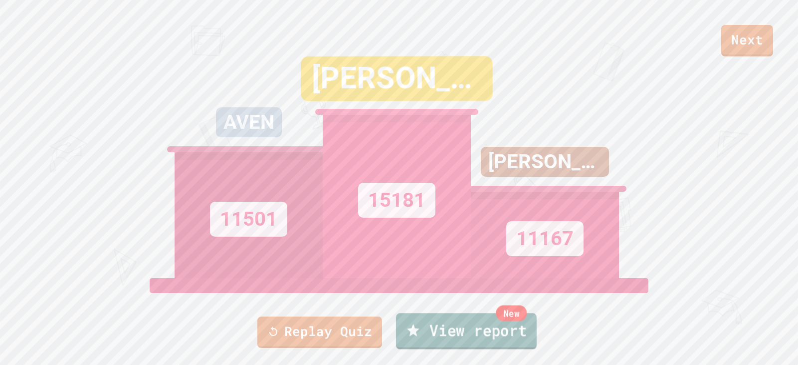
click at [433, 329] on link "New View report" at bounding box center [466, 331] width 141 height 36
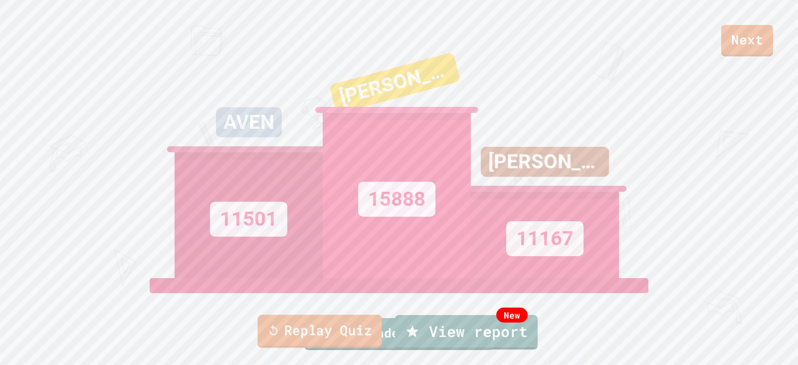
click at [291, 328] on link "Replay Quiz" at bounding box center [320, 330] width 124 height 33
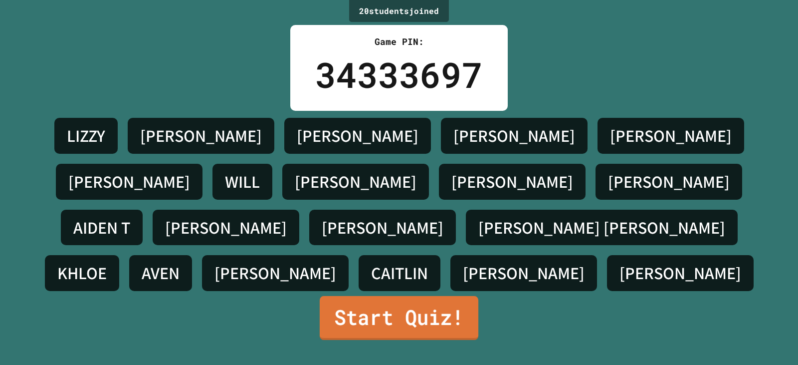
click at [344, 322] on link "Start Quiz!" at bounding box center [399, 318] width 159 height 44
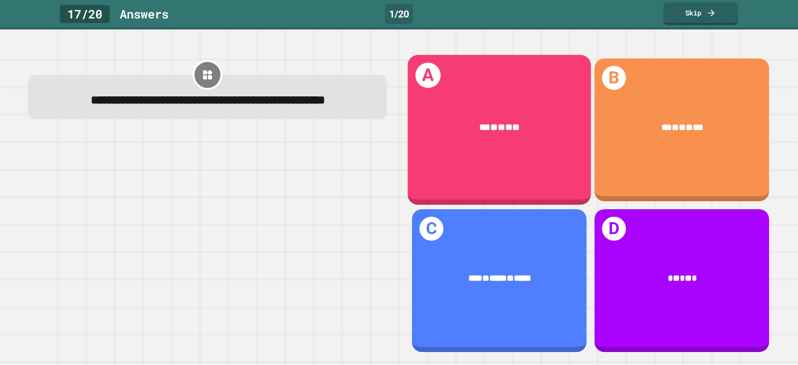
click at [509, 100] on div "A *** * ** * **" at bounding box center [499, 130] width 184 height 150
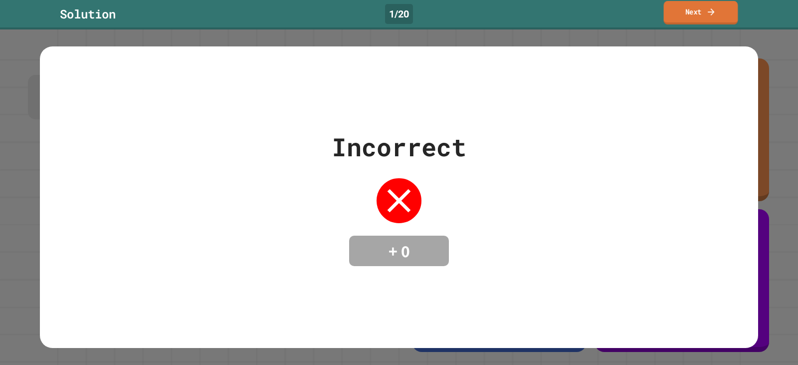
click at [709, 6] on link "Next" at bounding box center [701, 12] width 74 height 23
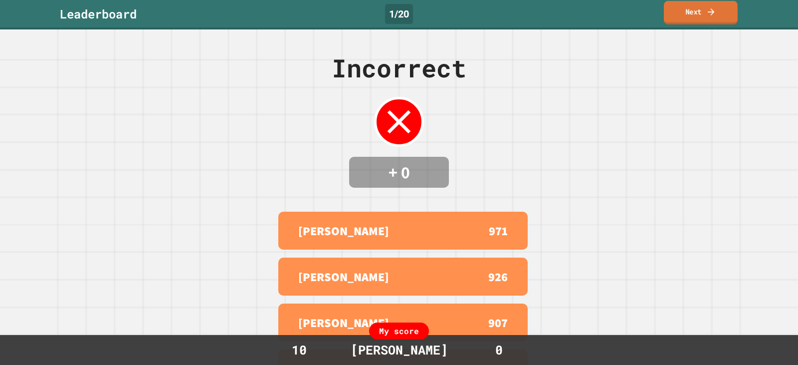
click at [682, 19] on link "Next" at bounding box center [701, 12] width 74 height 23
